Goal: Task Accomplishment & Management: Complete application form

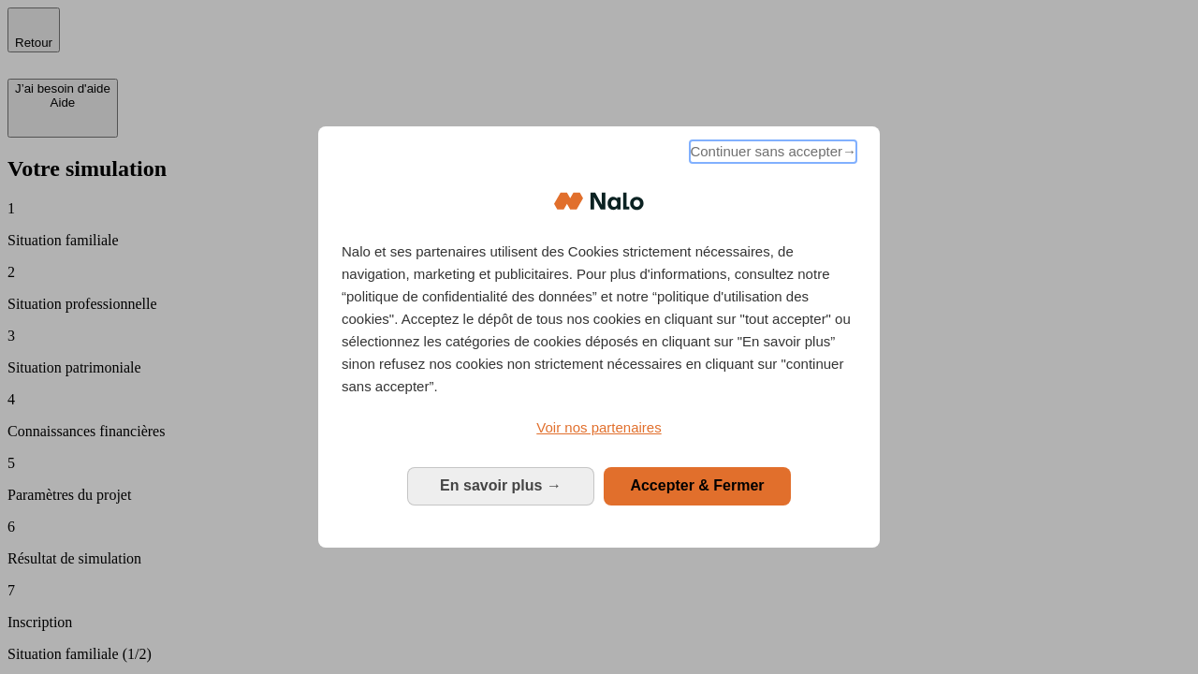
click at [771, 154] on span "Continuer sans accepter →" at bounding box center [773, 151] width 167 height 22
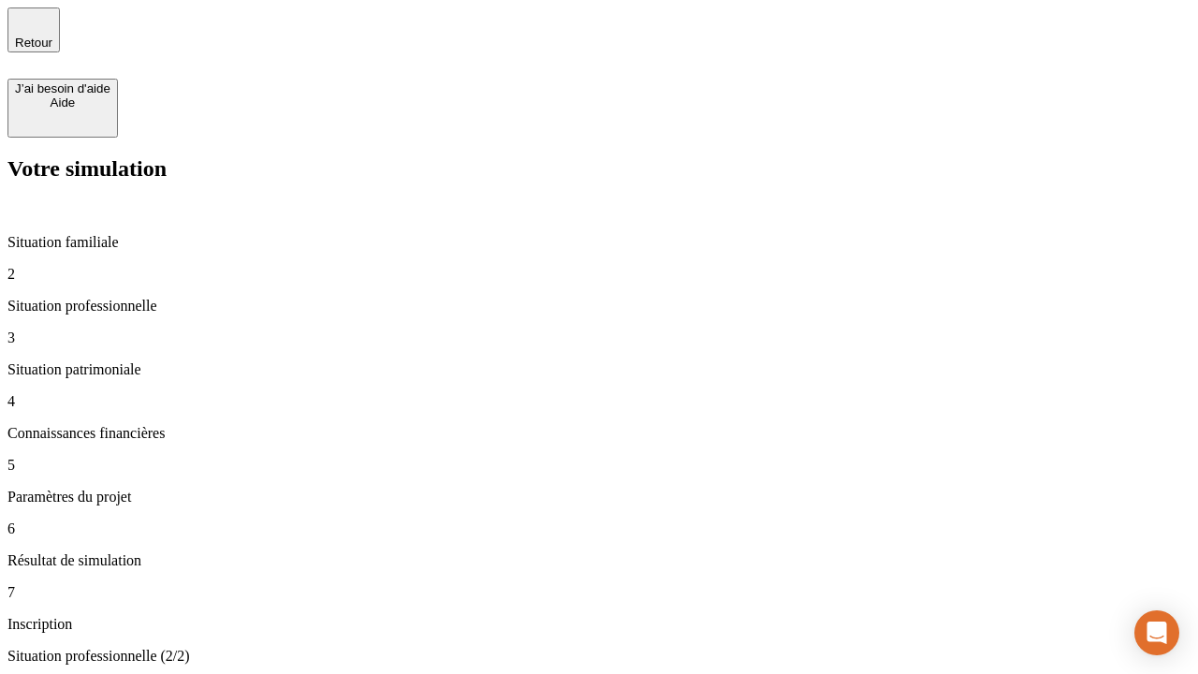
type input "30 000"
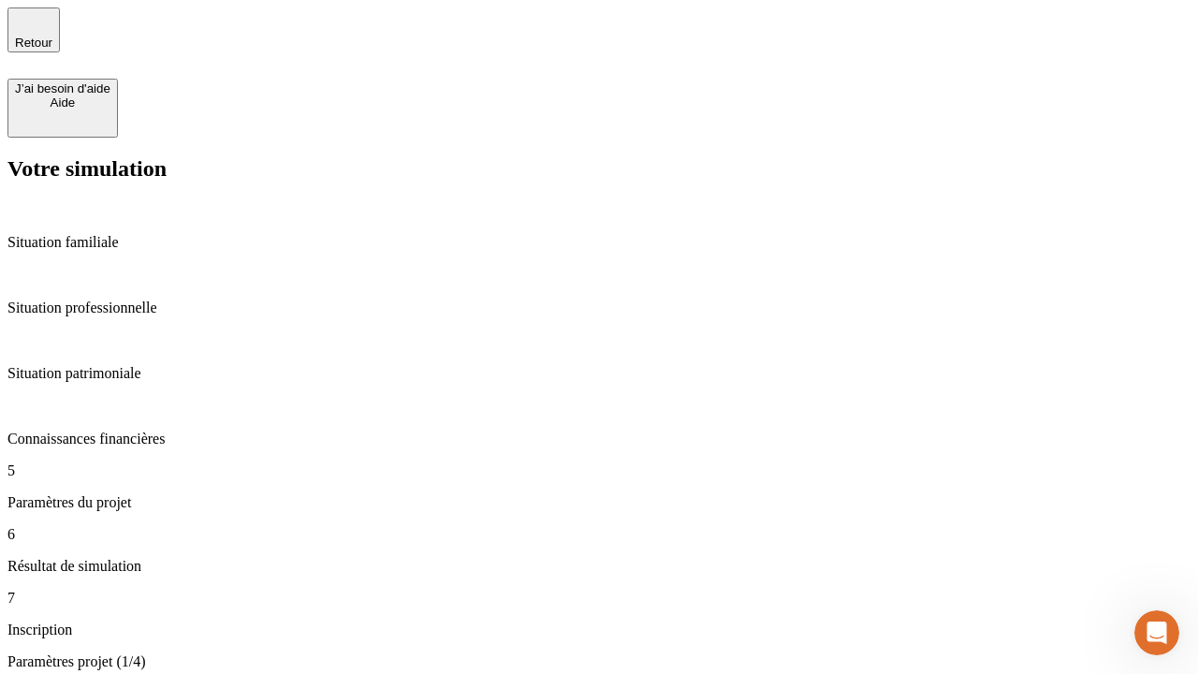
type input "25"
type input "64"
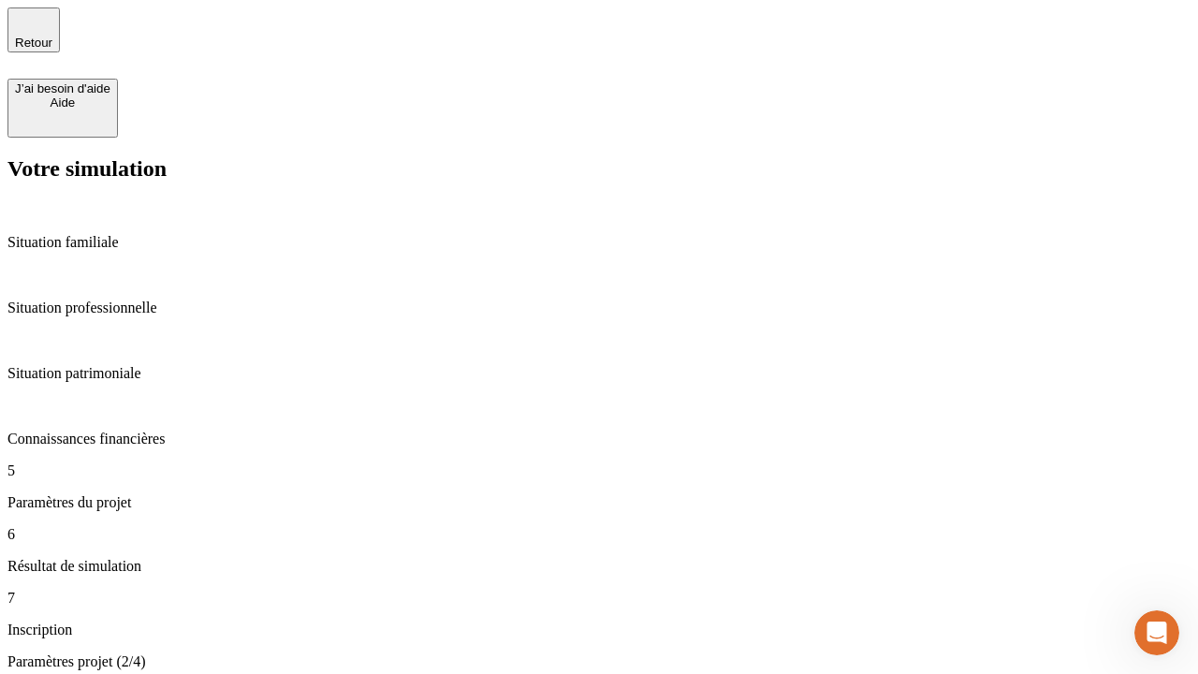
type input "1 000"
type input "640"
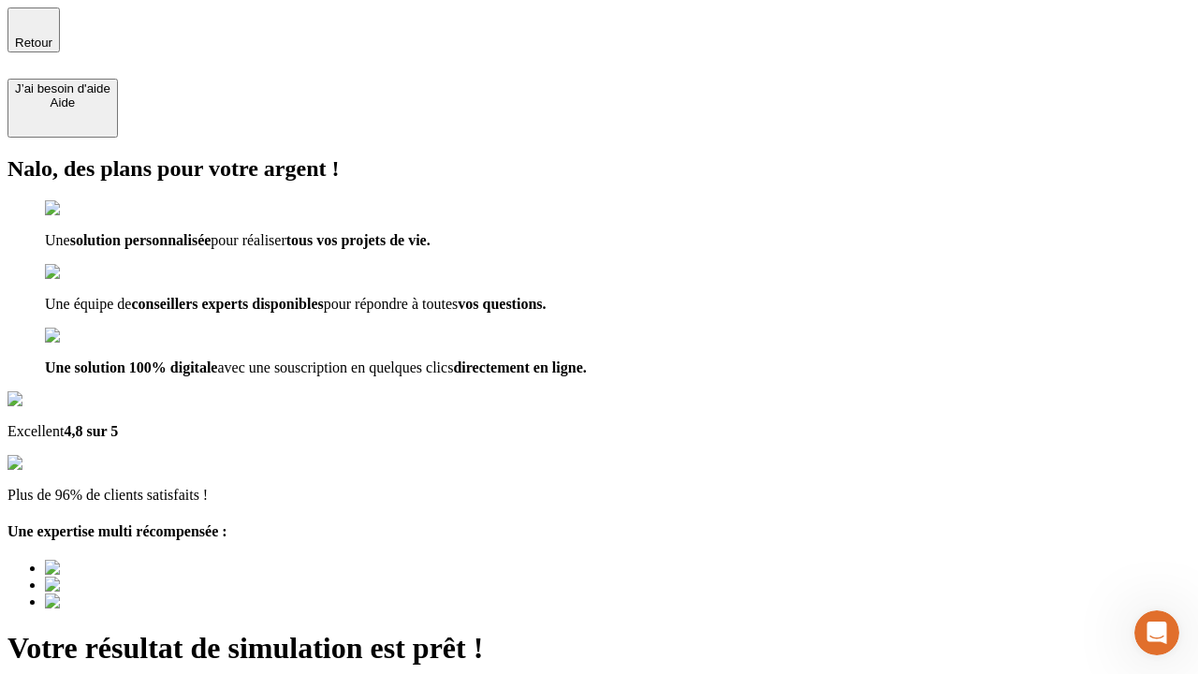
type input "[EMAIL_ADDRESS][PERSON_NAME][DOMAIN_NAME]"
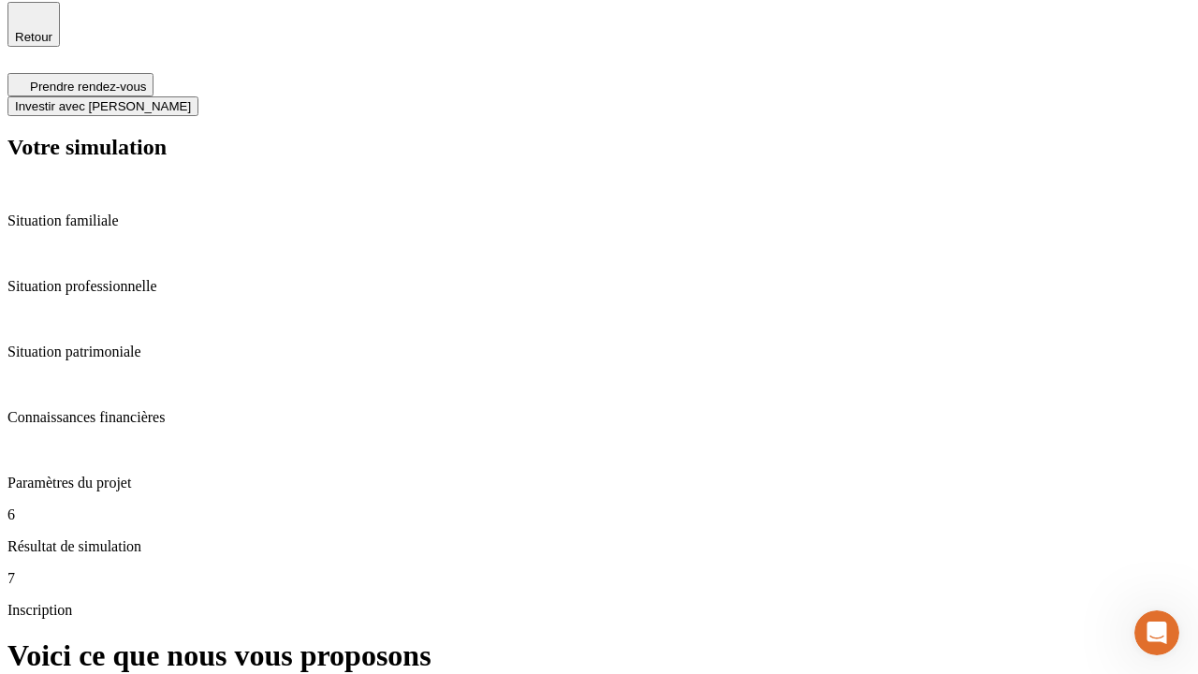
click at [191, 99] on span "Investir avec [PERSON_NAME]" at bounding box center [103, 106] width 176 height 14
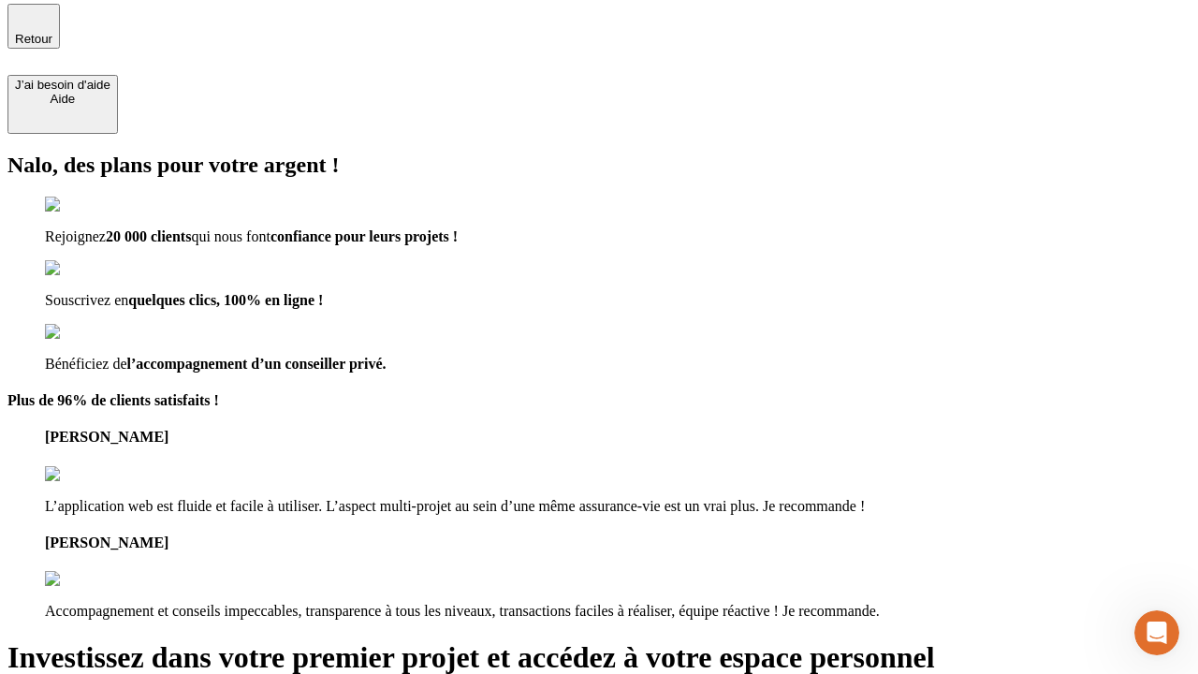
type input "[EMAIL_ADDRESS][PERSON_NAME][DOMAIN_NAME]"
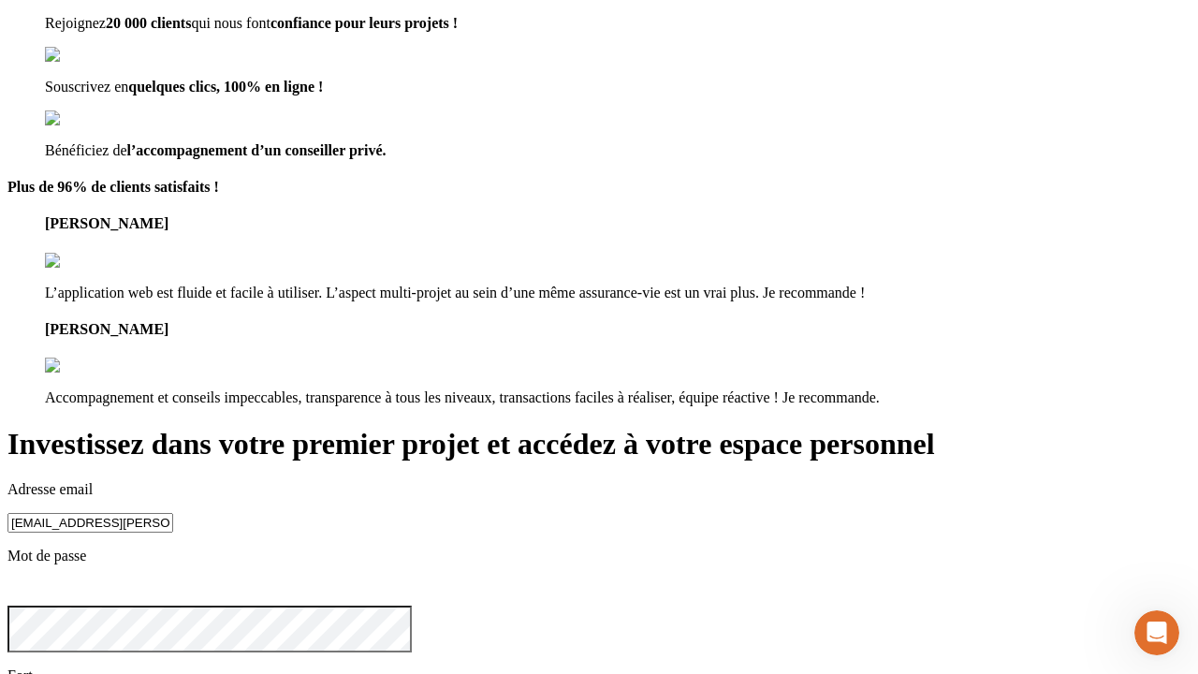
scroll to position [21, 0]
